Goal: Check status: Check status

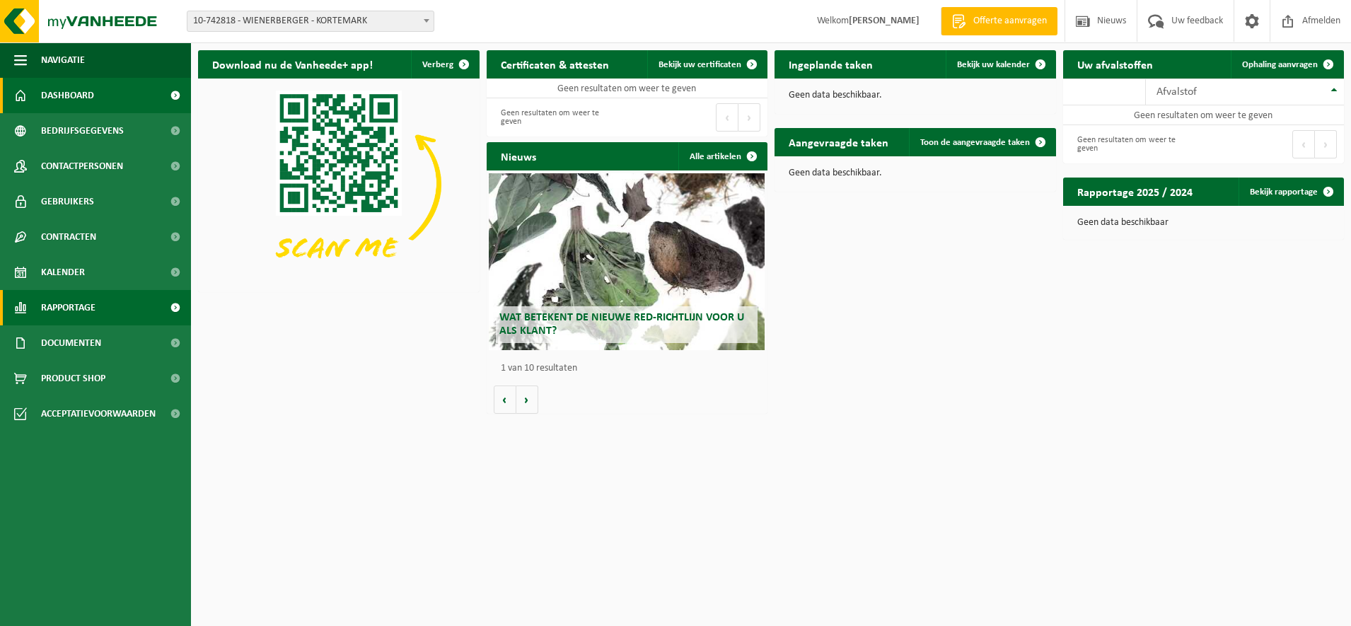
click at [70, 308] on span "Rapportage" at bounding box center [68, 307] width 54 height 35
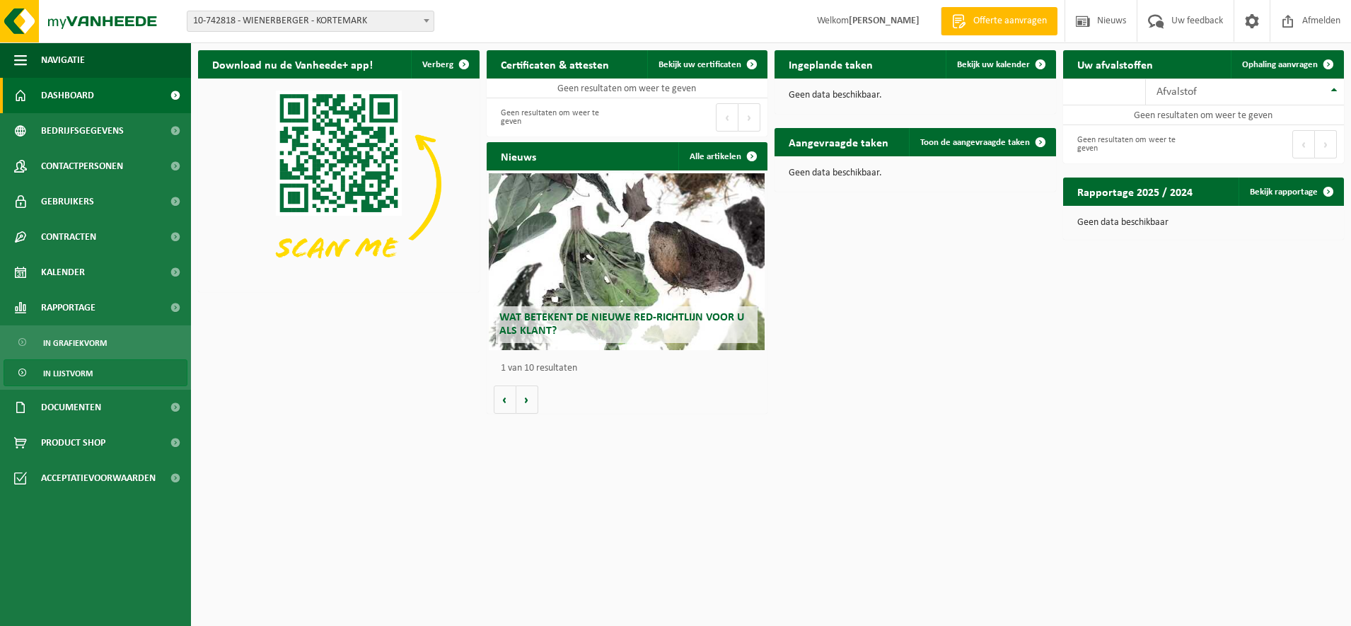
click at [75, 365] on span "In lijstvorm" at bounding box center [68, 373] width 50 height 27
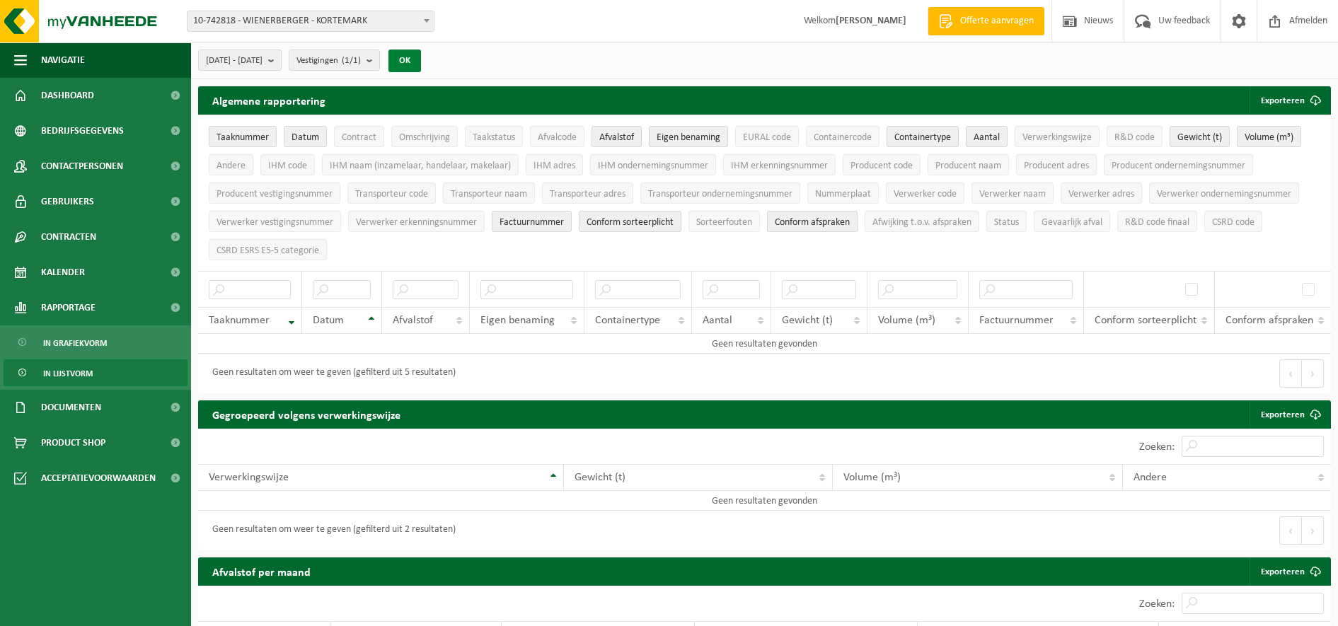
click at [421, 64] on button "OK" at bounding box center [404, 61] width 33 height 23
click at [427, 15] on span at bounding box center [426, 20] width 14 height 18
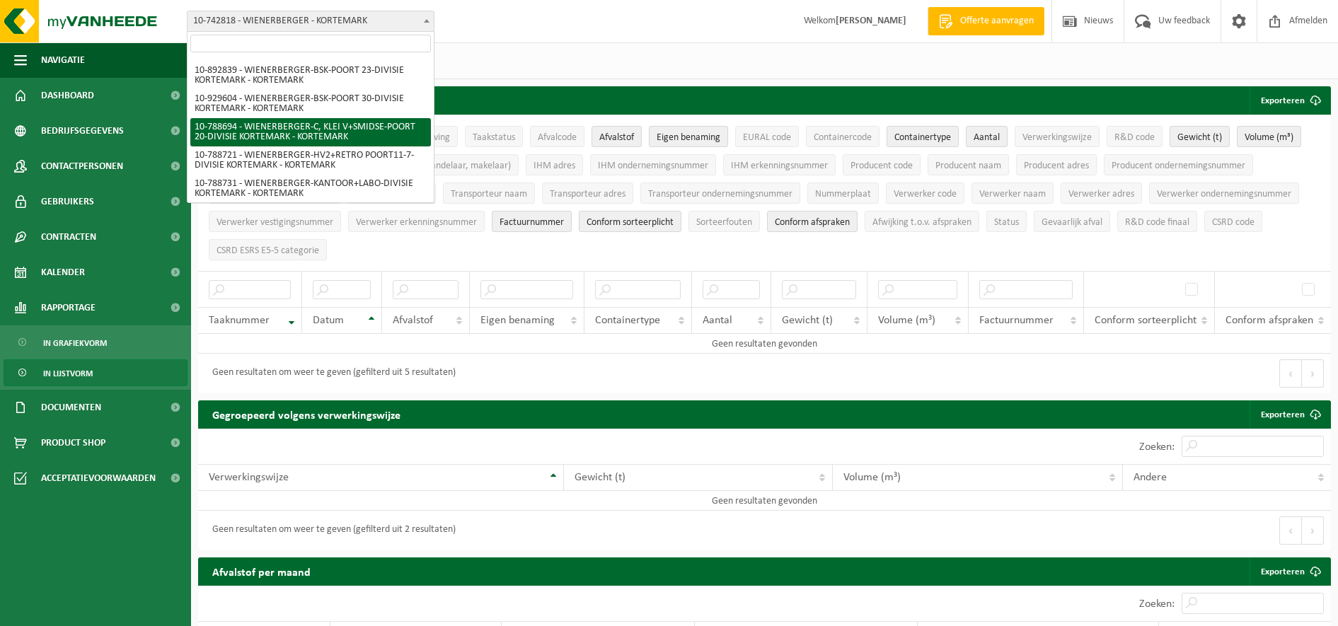
scroll to position [531, 0]
select select "29494"
click at [0, 0] on div "Even geduld. Door de grote hoeveelheid gegevens duurt het laden even." at bounding box center [0, 0] width 0 height 0
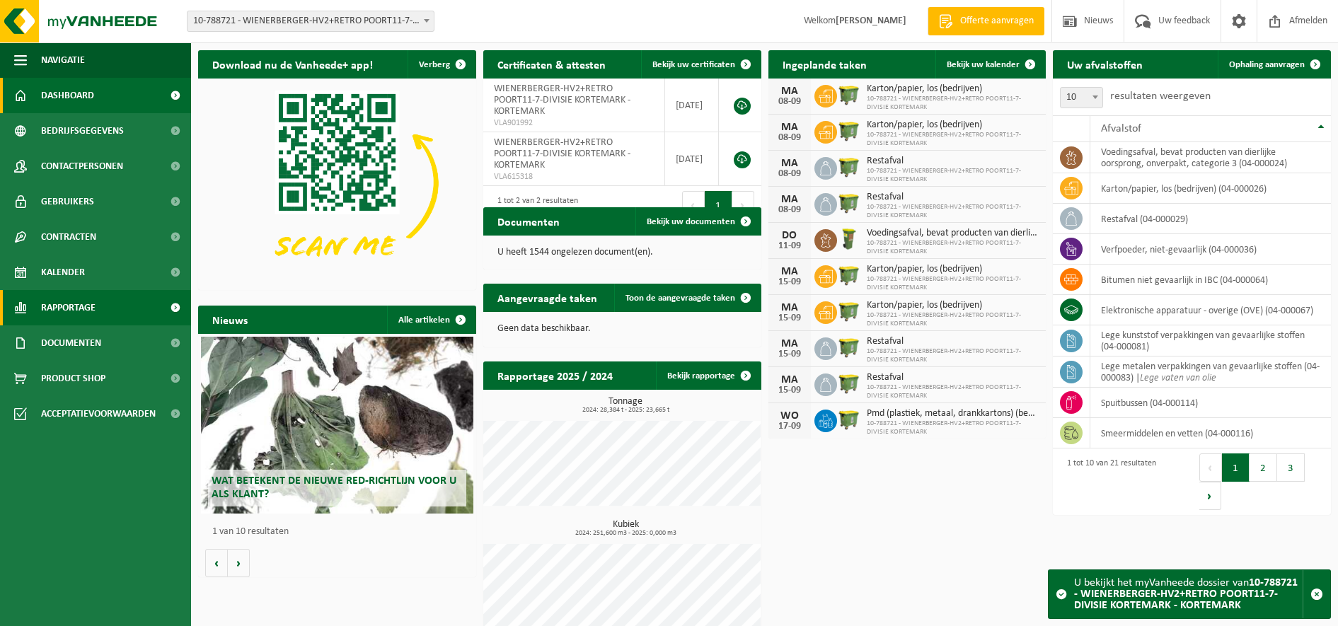
click at [94, 304] on span "Rapportage" at bounding box center [68, 307] width 54 height 35
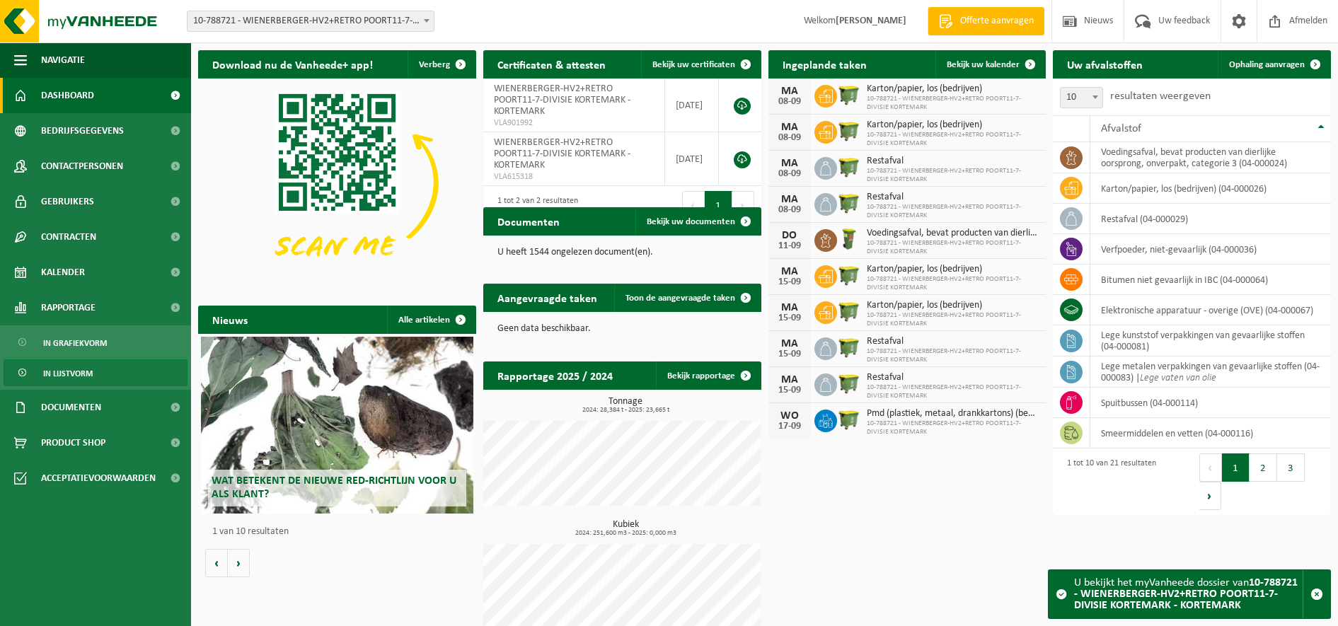
click at [74, 369] on span "In lijstvorm" at bounding box center [68, 373] width 50 height 27
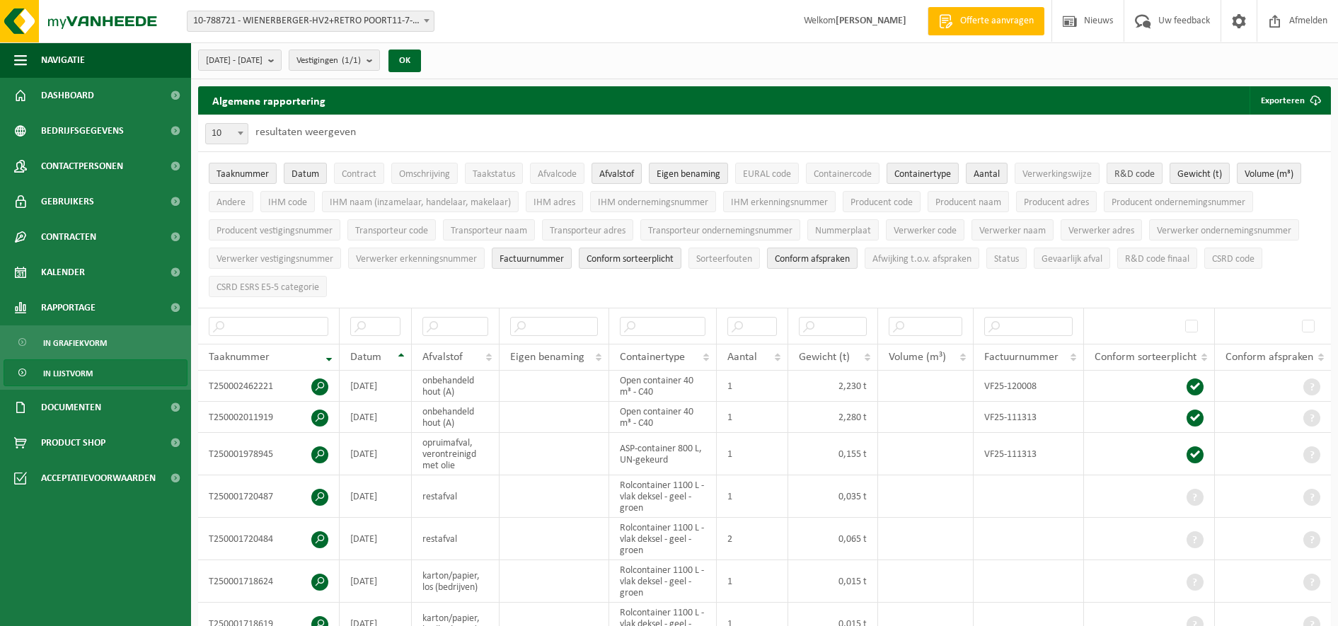
click at [1130, 177] on span "R&D code" at bounding box center [1134, 174] width 40 height 11
click at [421, 59] on button "OK" at bounding box center [404, 61] width 33 height 23
click at [1125, 177] on span "R&D code" at bounding box center [1134, 174] width 40 height 11
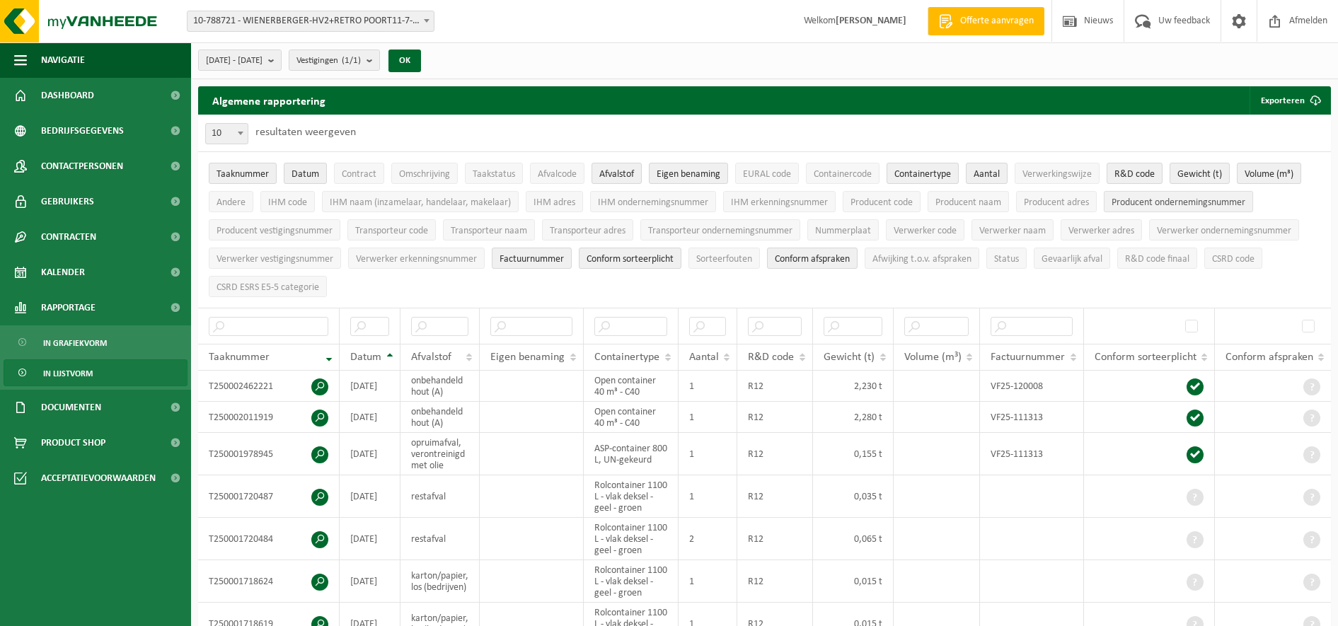
drag, startPoint x: 1125, startPoint y: 178, endPoint x: 1109, endPoint y: 194, distance: 23.5
click at [1125, 178] on span "R&D code" at bounding box center [1134, 174] width 40 height 11
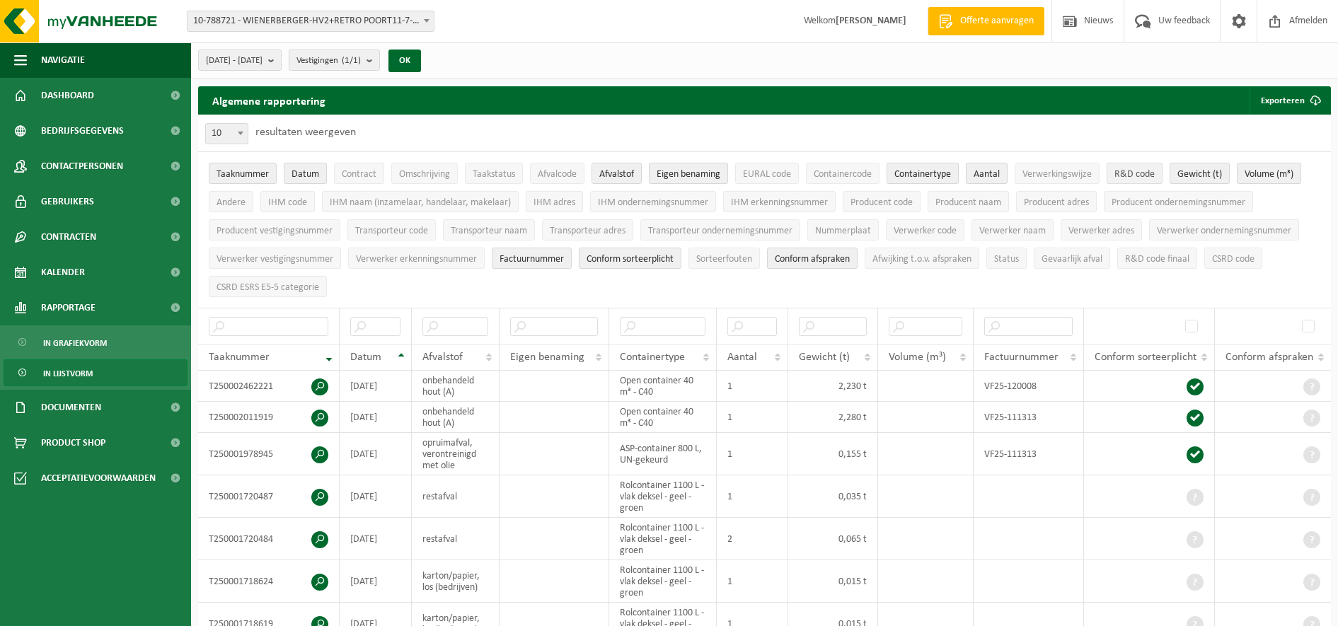
click at [1122, 176] on span "R&D code" at bounding box center [1134, 174] width 40 height 11
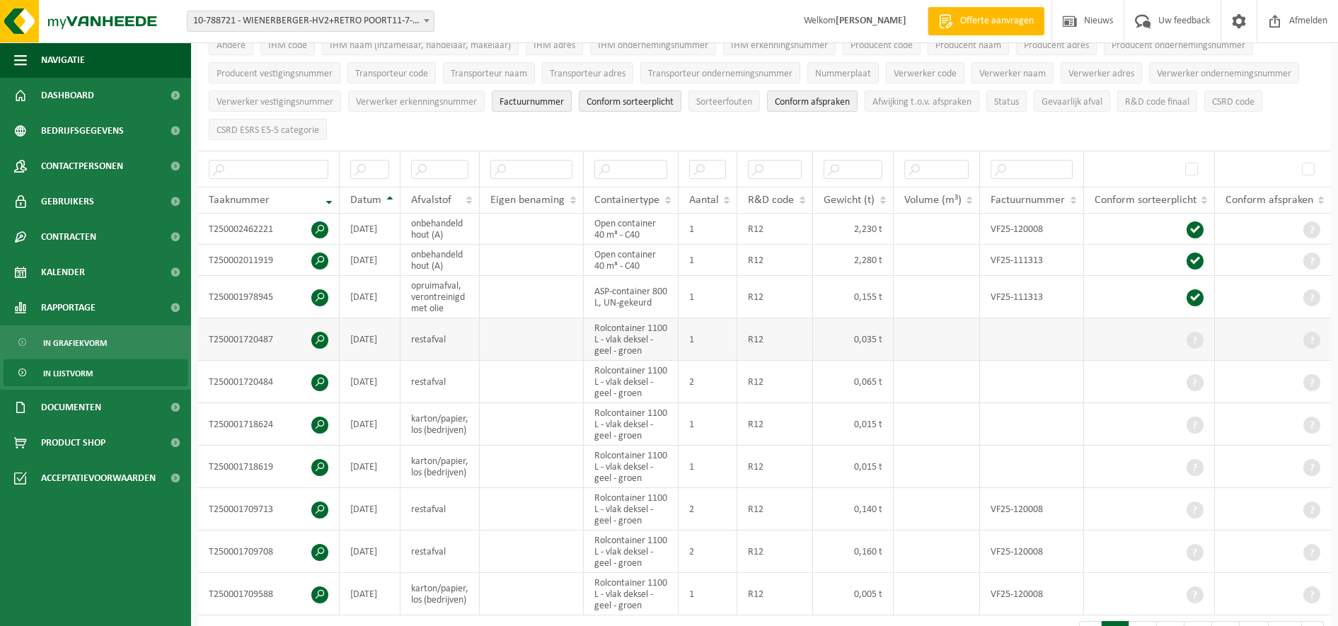
scroll to position [177, 0]
